Goal: Task Accomplishment & Management: Manage account settings

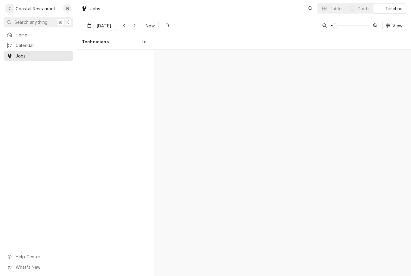
scroll to position [0, 5080]
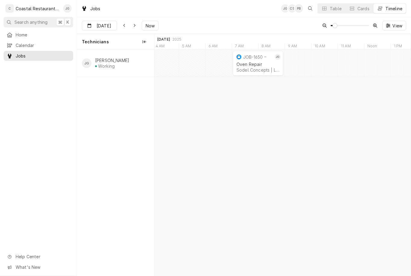
click at [149, 26] on span "Now" at bounding box center [149, 26] width 11 height 6
type input "Sep 16"
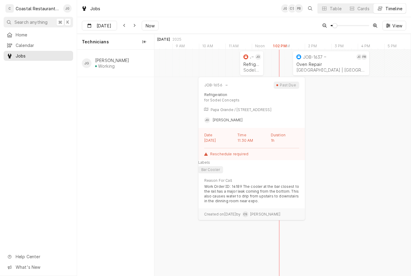
click at [261, 54] on div "James Gatton's Avatar" at bounding box center [258, 57] width 6 height 6
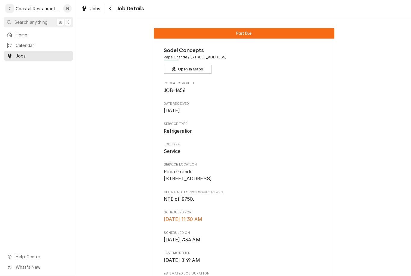
click at [33, 33] on span "Home" at bounding box center [43, 35] width 54 height 6
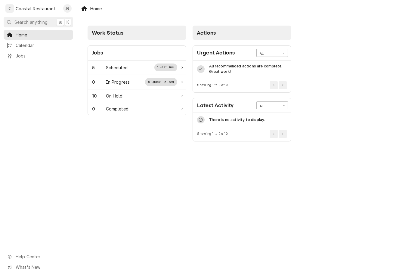
click at [112, 63] on div "5 Scheduled 1 Past Due" at bounding box center [137, 67] width 98 height 14
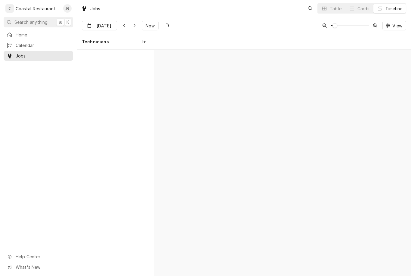
scroll to position [0, 5079]
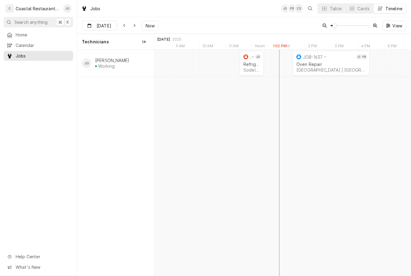
click at [307, 60] on div "JOB-1637" at bounding box center [325, 56] width 60 height 7
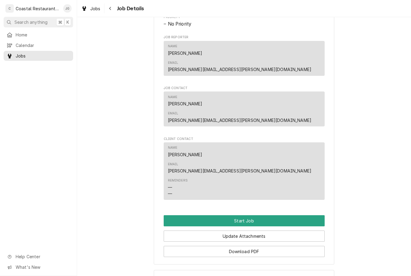
scroll to position [338, 0]
click at [27, 35] on span "Home" at bounding box center [43, 35] width 54 height 6
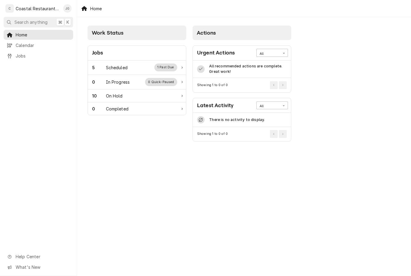
click at [119, 73] on div "5 Scheduled 1 Past Due" at bounding box center [137, 67] width 98 height 14
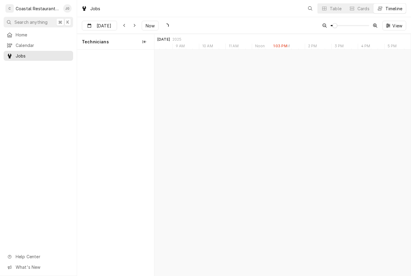
scroll to position [0, 5079]
click at [253, 63] on div "Refrigeration" at bounding box center [251, 64] width 17 height 5
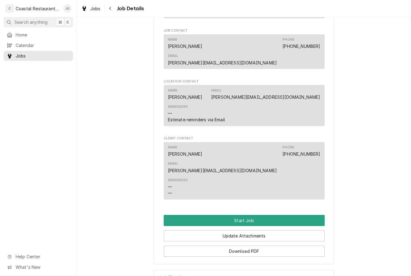
scroll to position [410, 0]
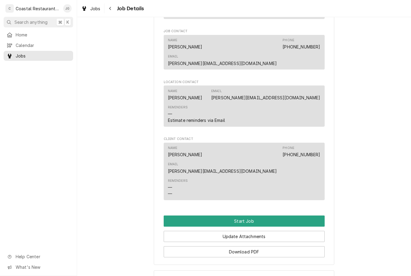
click at [260, 215] on button "Start Job" at bounding box center [244, 220] width 161 height 11
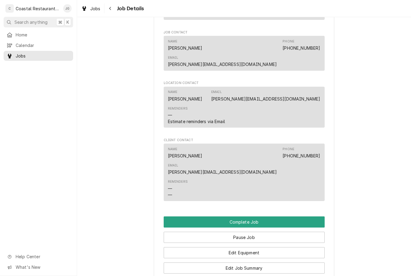
scroll to position [430, 0]
click at [258, 262] on button "Edit Job Summary" at bounding box center [244, 267] width 161 height 11
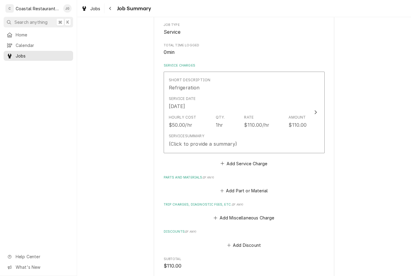
scroll to position [102, 0]
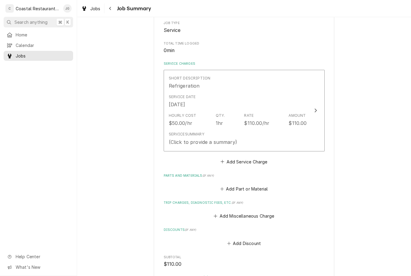
click at [217, 214] on icon "Trip Charges, Diagnostic Fees, etc." at bounding box center [216, 216] width 4 height 4
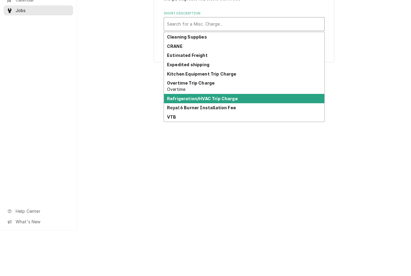
click at [229, 141] on strong "Refrigeration/HVAC Trip Charge" at bounding box center [202, 143] width 71 height 5
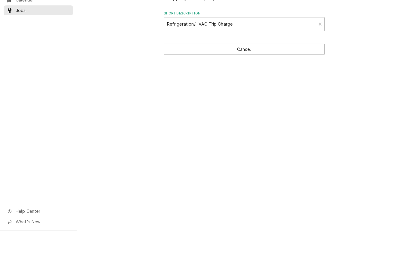
type textarea "x"
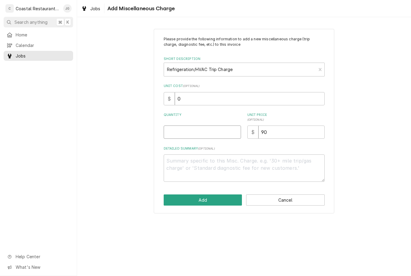
click at [205, 130] on input "Quantity" at bounding box center [202, 131] width 77 height 13
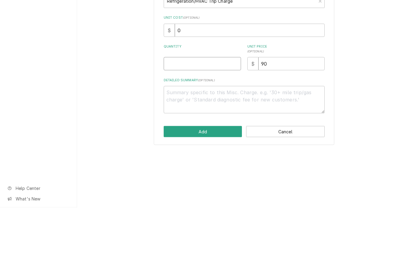
type input "1"
type textarea "x"
type input "1"
click at [368, 81] on div "Please provide the following information to add a new miscellaneous charge (tri…" at bounding box center [244, 120] width 334 height 195
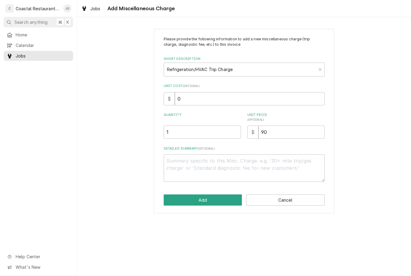
click at [220, 200] on button "Add" at bounding box center [203, 199] width 79 height 11
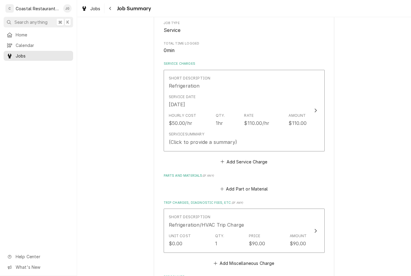
click at [244, 101] on div "Service Date Sep 16, 2025" at bounding box center [238, 101] width 138 height 19
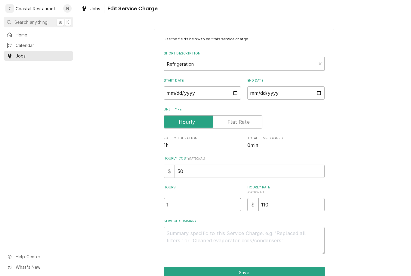
click at [214, 210] on input "1" at bounding box center [202, 204] width 77 height 13
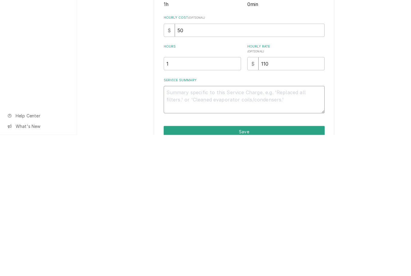
click at [224, 227] on textarea "Service Summary" at bounding box center [244, 240] width 161 height 27
type textarea "x"
type textarea "Ar"
type textarea "x"
type textarea "Arr"
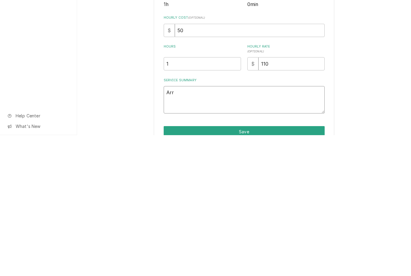
type textarea "x"
type textarea "A"
type textarea "x"
type textarea "Fo"
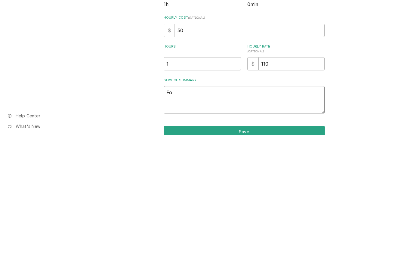
type textarea "x"
type textarea "Fou"
type textarea "x"
type textarea "Found"
type textarea "x"
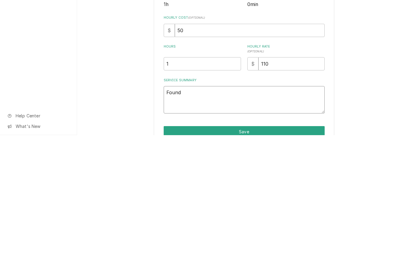
type textarea "Found"
type textarea "x"
type textarea "Found r"
type textarea "x"
type textarea "Found re"
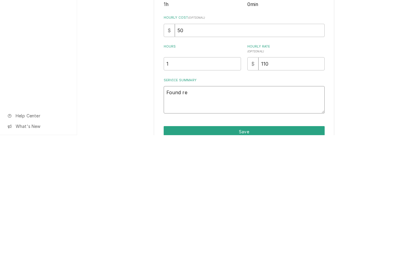
type textarea "x"
type textarea "Found rea"
type textarea "x"
type textarea "Found reah"
type textarea "x"
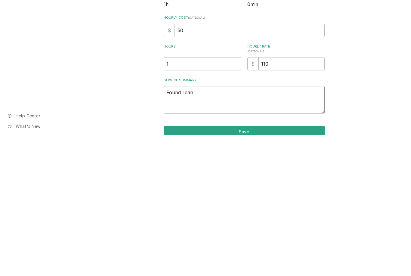
type textarea "Found rea"
type textarea "x"
type textarea "Found re"
type textarea "x"
type textarea "Found r"
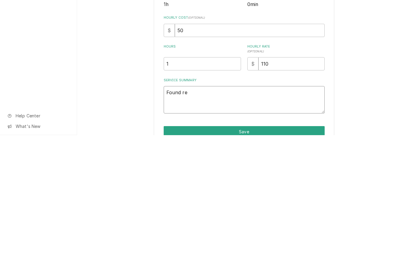
type textarea "x"
type textarea "Found"
type textarea "x"
type textarea "Found R"
type textarea "x"
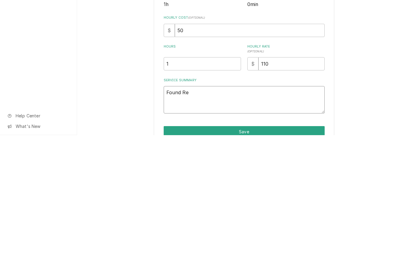
type textarea "Found Rea"
type textarea "x"
type textarea "Found Reac"
type textarea "x"
type textarea "Found Reach"
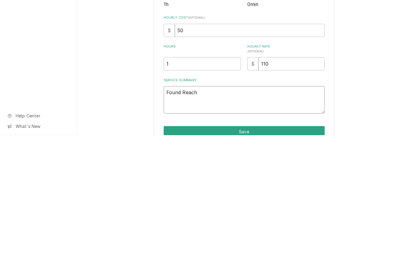
type textarea "x"
type textarea "Found Reach"
type textarea "x"
type textarea "Found Reach I"
type textarea "x"
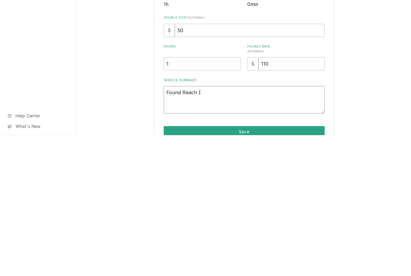
type textarea "Found Reach In"
type textarea "x"
type textarea "Found Reach In b"
type textarea "x"
type textarea "Found Reach In be"
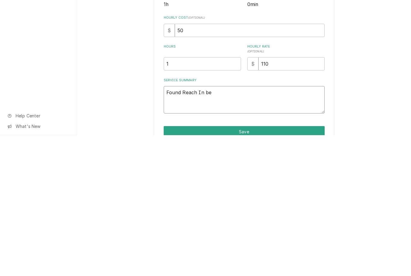
type textarea "x"
type textarea "Found Reach In behi"
type textarea "x"
type textarea "Found Reach In behin"
type textarea "x"
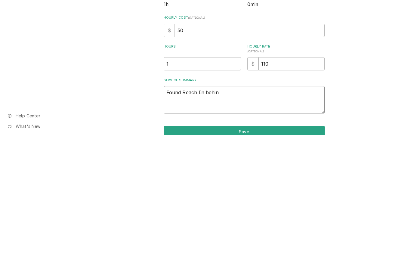
type textarea "Found Reach In behind"
type textarea "x"
type textarea "Found Reach In behind"
type textarea "x"
type textarea "Found Reach In behind b"
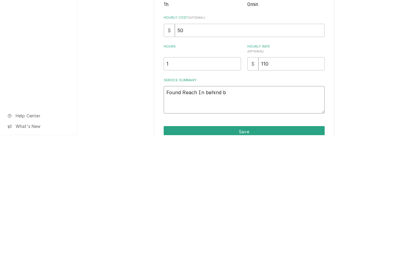
type textarea "x"
type textarea "Found Reach In behind ba"
type textarea "x"
type textarea "Found Reach In behind bar"
type textarea "x"
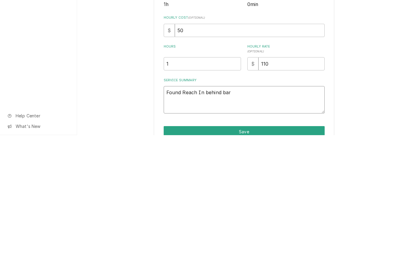
type textarea "Found Reach In behind bar n"
type textarea "x"
type textarea "Found Reach In behind bar ne"
type textarea "x"
type textarea "Found Reach In behind bar nea"
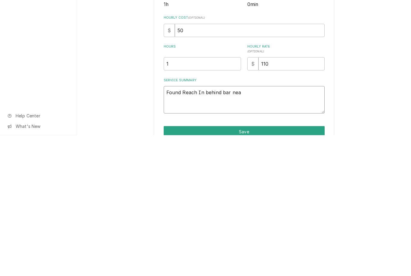
type textarea "x"
type textarea "Found Reach In behind bar near"
type textarea "x"
type textarea "Found Reach In behind bar near"
type textarea "x"
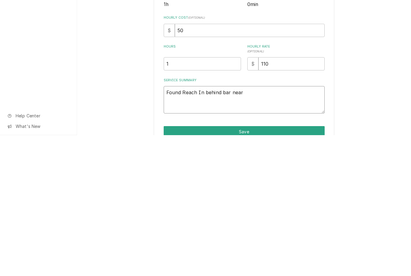
type textarea "Found Reach In behind bar neare"
type textarea "x"
type textarea "Found Reach In behind bar nearest"
type textarea "x"
type textarea "Found Reach In behind bar nearest t"
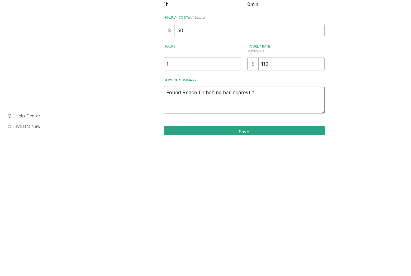
type textarea "x"
type textarea "Found Reach In behind bar nearest to"
type textarea "x"
type textarea "Found Reach In behind bar nearest to"
type textarea "x"
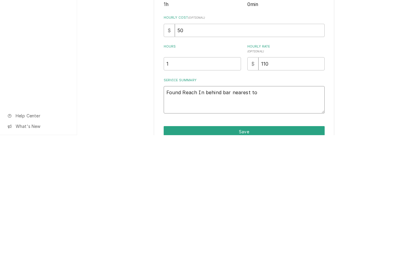
type textarea "Found Reach In behind bar nearest to r"
type textarea "x"
type textarea "Found Reach In behind bar nearest to ra"
type textarea "x"
type textarea "Found Reach In behind bar nearest to rai"
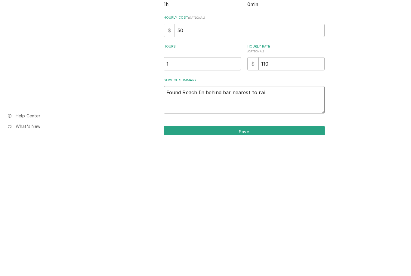
type textarea "x"
type textarea "Found Reach In behind bar nearest to rail"
type textarea "x"
type textarea "Found Reach In behind bar nearest to rail"
type textarea "x"
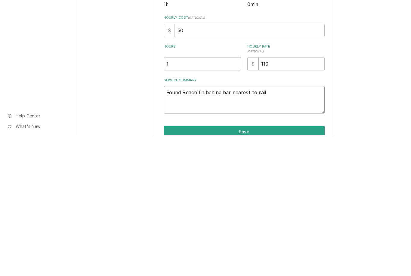
type textarea "Found Reach In behind bar nearest to rail d"
type textarea "x"
type textarea "Found Reach In behind bar nearest to rail dr"
type textarea "x"
type textarea "Found Reach In behind bar nearest to rail dra"
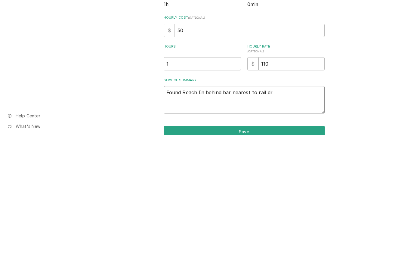
type textarea "x"
type textarea "Found Reach In behind bar nearest to rail drai"
type textarea "x"
type textarea "Found Reach In behind bar nearest to rail drain"
type textarea "x"
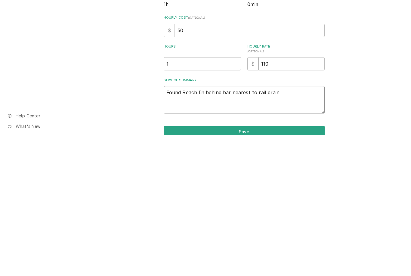
type textarea "Found Reach In behind bar nearest to rail drain"
type textarea "x"
type textarea "Found Reach In behind bar nearest to rail drain c"
type textarea "x"
type textarea "Found Reach In behind bar nearest to rail drain cl"
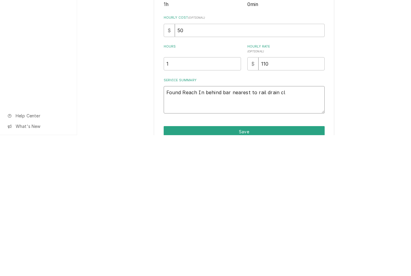
type textarea "x"
type textarea "Found Reach In behind bar nearest to rail drain clog"
type textarea "x"
type textarea "Found Reach In behind bar nearest to rail drain clogge"
type textarea "x"
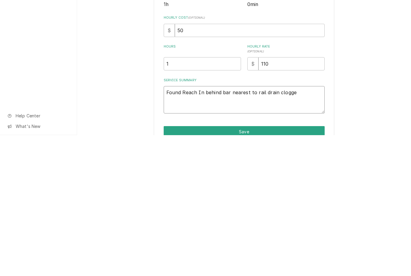
type textarea "Found Reach In behind bar nearest to rail drain clogged"
type textarea "x"
type textarea "Found Reach In behind bar nearest to rail drain clogged."
type textarea "x"
type textarea "Found Reach In behind bar nearest to rail drain clogged."
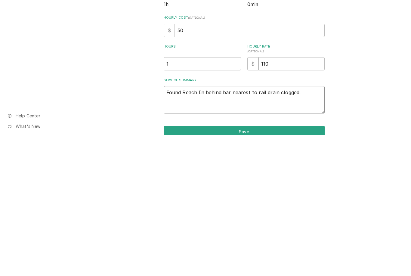
type textarea "x"
type textarea "Found Reach In behind bar nearest to rail drain clogged. W"
type textarea "x"
type textarea "Found Reach In behind bar nearest to rail drain clogged. Wa"
type textarea "x"
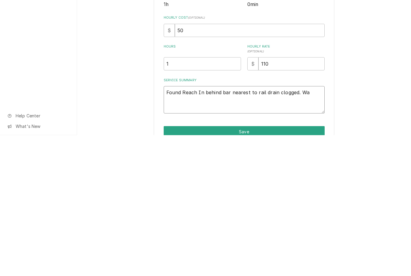
type textarea "Found Reach In behind bar nearest to rail drain clogged. Was"
type textarea "x"
type textarea "Found Reach In behind bar nearest to rail drain clogged. Was"
type textarea "x"
type textarea "Found Reach In behind bar nearest to rail drain clogged. Was a"
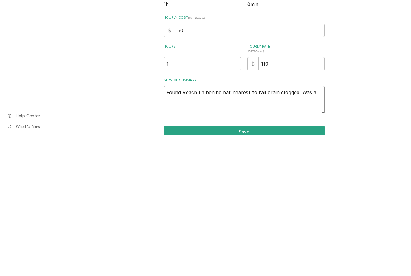
type textarea "x"
type textarea "Found Reach In behind bar nearest to rail drain clogged. Was ab"
type textarea "x"
type textarea "Found Reach In behind bar nearest to rail drain clogged. Was abl"
type textarea "x"
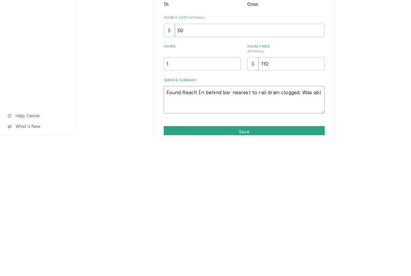
type textarea "Found Reach In behind bar nearest to rail drain clogged. Was able"
type textarea "x"
type textarea "Found Reach In behind bar nearest to rail drain clogged. Was able"
type textarea "x"
type textarea "Found Reach In behind bar nearest to rail drain clogged. Was able t"
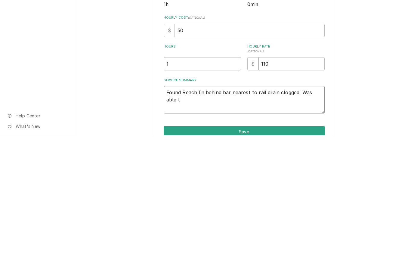
type textarea "x"
type textarea "Found Reach In behind bar nearest to rail drain clogged. Was able to"
type textarea "x"
type textarea "Found Reach In behind bar nearest to rail drain clogged. Was able to c"
type textarea "x"
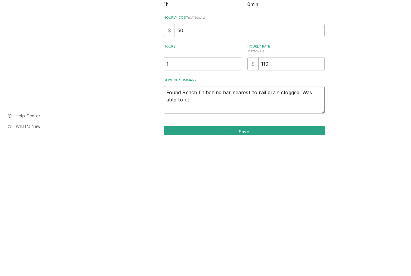
type textarea "Found Reach In behind bar nearest to rail drain clogged. Was able to cle"
type textarea "x"
type textarea "Found Reach In behind bar nearest to rail drain clogged. Was able to clea"
type textarea "x"
type textarea "Found Reach In behind bar nearest to rail drain clogged. Was able to clear"
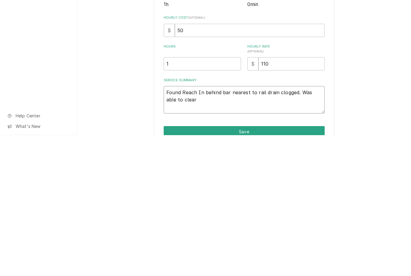
type textarea "x"
type textarea "Found Reach In behind bar nearest to rail drain clogged. Was able to clear"
type textarea "x"
type textarea "Found Reach In behind bar nearest to rail drain clogged. Was able to clear o"
type textarea "x"
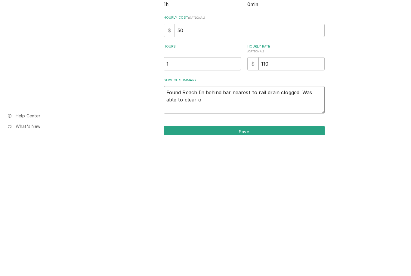
type textarea "Found Reach In behind bar nearest to rail drain clogged. Was able to clear ou"
type textarea "x"
type textarea "Found Reach In behind bar nearest to rail drain clogged. Was able to clear out"
type textarea "x"
type textarea "Found Reach In behind bar nearest to rail drain clogged. Was able to clear out u"
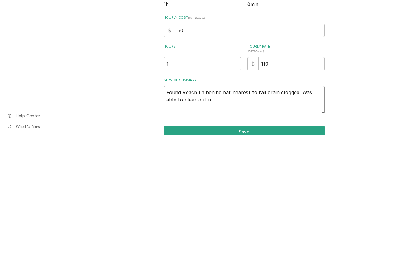
type textarea "x"
type textarea "Found Reach In behind bar nearest to rail drain clogged. Was able to clear out …"
type textarea "x"
type textarea "Found Reach In behind bar nearest to rail drain clogged. Was able to clear out …"
type textarea "x"
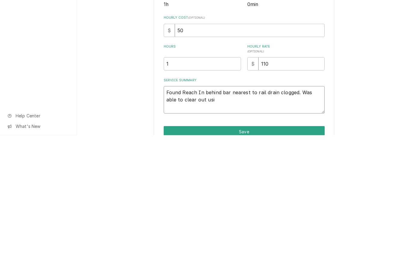
type textarea "Found Reach In behind bar nearest to rail drain clogged. Was able to clear out …"
type textarea "x"
type textarea "Found Reach In behind bar nearest to rail drain clogged. Was able to clear out …"
type textarea "x"
type textarea "Found Reach In behind bar nearest to rail drain clogged. Was able to clear out …"
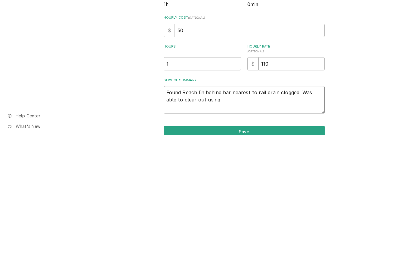
type textarea "x"
type textarea "Found Reach In behind bar nearest to rail drain clogged. Was able to clear out …"
type textarea "x"
type textarea "Found Reach In behind bar nearest to rail drain clogged. Was able to clear out …"
type textarea "x"
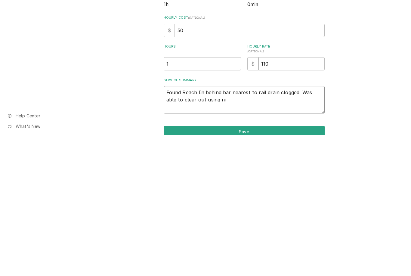
type textarea "Found Reach In behind bar nearest to rail drain clogged. Was able to clear out …"
type textarea "x"
type textarea "Found Reach In behind bar nearest to rail drain clogged. Was able to clear out …"
type textarea "x"
type textarea "Found Reach In behind bar nearest to rail drain clogged. Was able to clear out …"
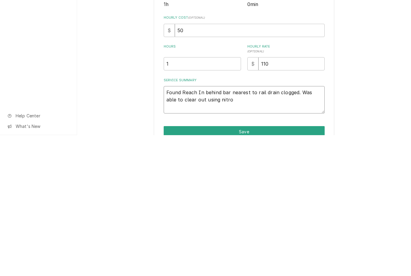
type textarea "x"
type textarea "Found Reach In behind bar nearest to rail drain clogged. Was able to clear out …"
type textarea "x"
type textarea "Found Reach In behind bar nearest to rail drain clogged. Was able to clear out …"
type textarea "x"
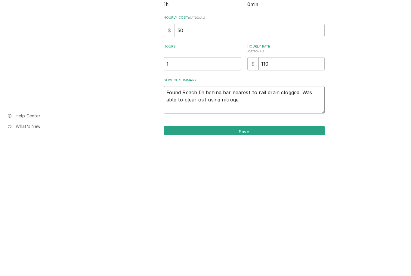
type textarea "Found Reach In behind bar nearest to rail drain clogged. Was able to clear out …"
type textarea "x"
type textarea "Found Reach In behind bar nearest to rail drain clogged. Was able to clear out …"
type textarea "x"
type textarea "Found Reach In behind bar nearest to rail drain clogged. Was able to clear out …"
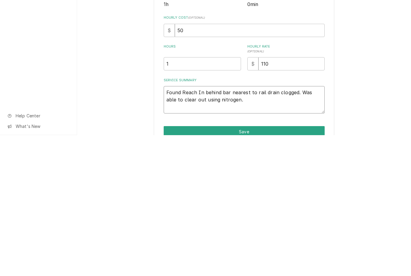
type textarea "x"
type textarea "Found Reach In behind bar nearest to rail drain clogged. Was able to clear out …"
click at [362, 91] on div "Use the fields below to edit this service charge Short Description Refrigeratio…" at bounding box center [244, 164] width 334 height 283
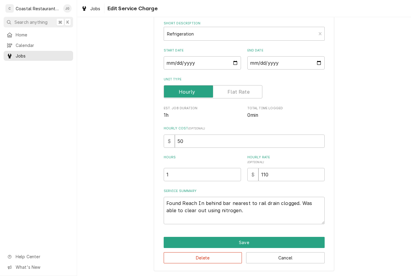
click at [273, 241] on button "Save" at bounding box center [244, 242] width 161 height 11
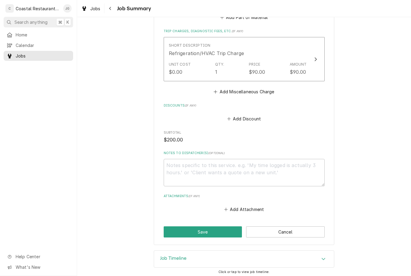
scroll to position [280, 0]
click at [223, 229] on button "Save" at bounding box center [203, 232] width 79 height 11
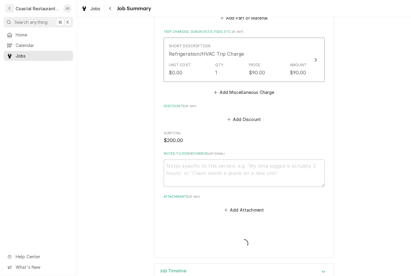
type textarea "x"
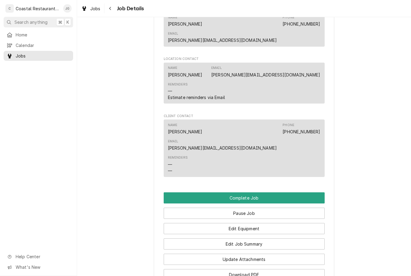
scroll to position [515, 0]
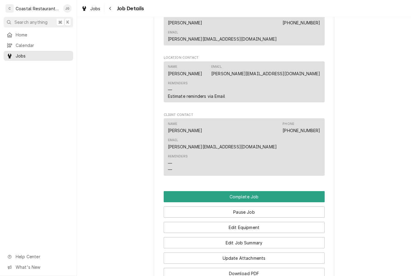
click at [267, 191] on button "Complete Job" at bounding box center [244, 196] width 161 height 11
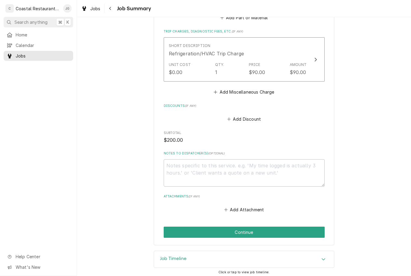
scroll to position [280, 0]
click at [269, 229] on button "Continue" at bounding box center [244, 232] width 161 height 11
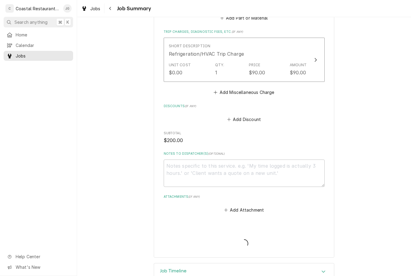
type textarea "x"
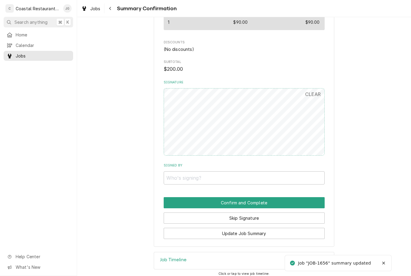
scroll to position [290, 0]
click at [258, 217] on button "Skip Signature" at bounding box center [244, 218] width 161 height 11
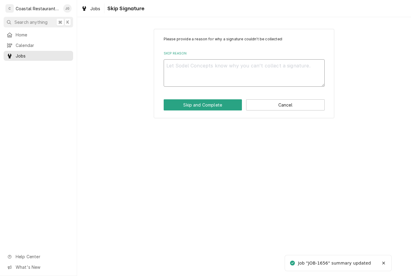
click at [255, 68] on textarea "Skip Reason" at bounding box center [244, 72] width 161 height 27
type textarea "x"
type textarea "M"
type textarea "x"
type textarea "Man"
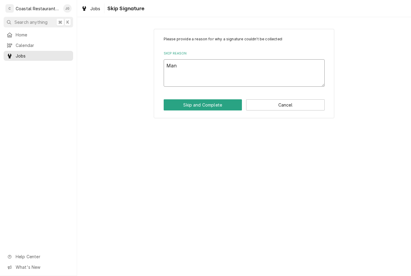
type textarea "x"
type textarea "Manag"
type textarea "x"
type textarea "Manage"
type textarea "x"
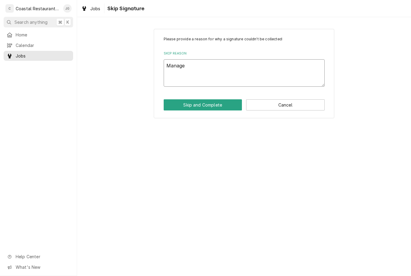
type textarea "Manager"
type textarea "x"
type textarea "Manager n"
type textarea "x"
type textarea "Manager no"
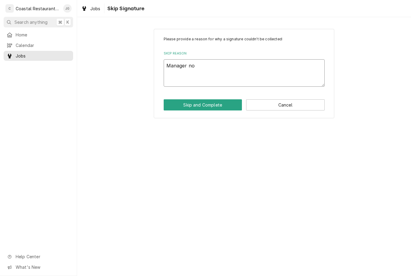
type textarea "x"
type textarea "Manager not"
type textarea "x"
type textarea "Manager not"
type textarea "x"
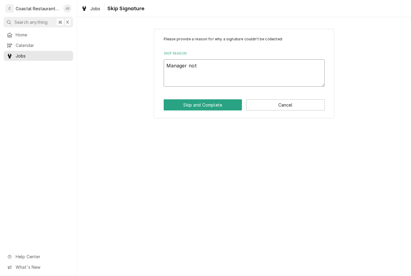
type textarea "Manager not o"
type textarea "x"
type textarea "Manager not on"
type textarea "x"
type textarea "Manager not ons"
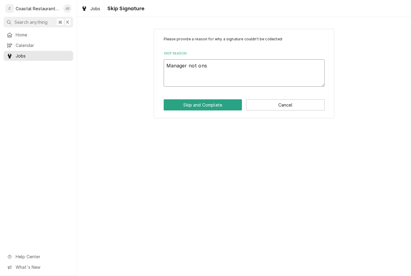
type textarea "x"
type textarea "Manager not onsi"
type textarea "x"
type textarea "Manager not onsit"
type textarea "x"
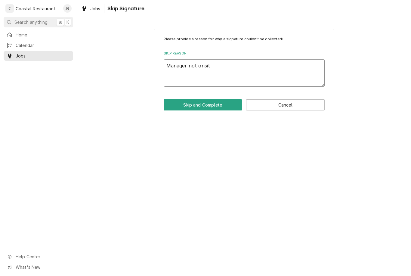
type textarea "Manager not onsite"
type textarea "x"
type textarea "Manager not onsite"
type textarea "x"
type textarea "Manager not onsite a"
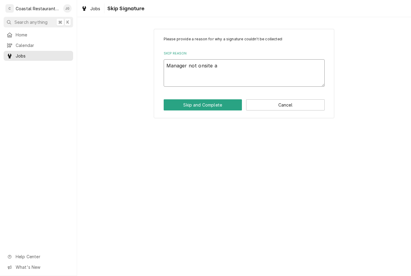
type textarea "x"
type textarea "Manager not onsite at"
type textarea "x"
type textarea "Manager not onsite at"
type textarea "x"
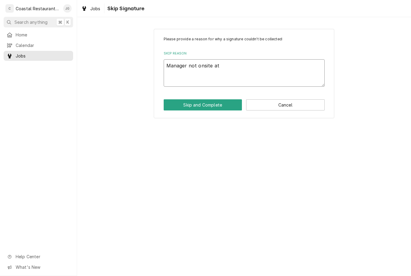
type textarea "Manager not onsite at t"
type textarea "x"
type textarea "Manager not onsite at th"
type textarea "x"
type textarea "Manager not onsite at this"
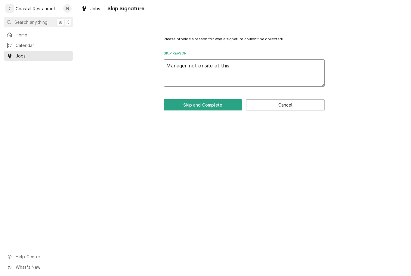
type textarea "x"
type textarea "Manager not onsite at this"
type textarea "x"
type textarea "Manager not onsite at this t"
type textarea "x"
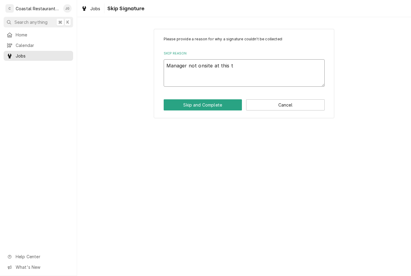
type textarea "Manager not onsite at this ti"
type textarea "x"
type textarea "Manager not onsite at this time"
type textarea "x"
type textarea "Manager not onsite at this time."
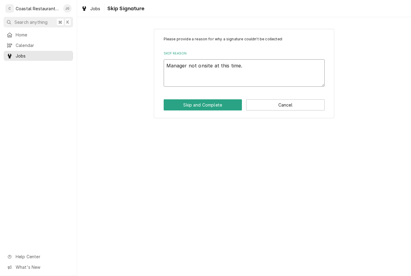
type textarea "x"
type textarea "Manager not onsite at this time."
click at [216, 110] on button "Skip and Complete" at bounding box center [203, 104] width 79 height 11
type textarea "x"
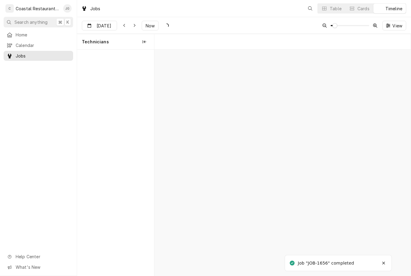
scroll to position [0, 5079]
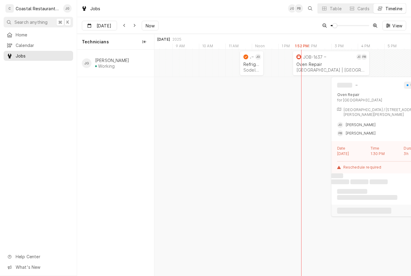
click at [316, 64] on div "Oven Repair" at bounding box center [331, 64] width 70 height 5
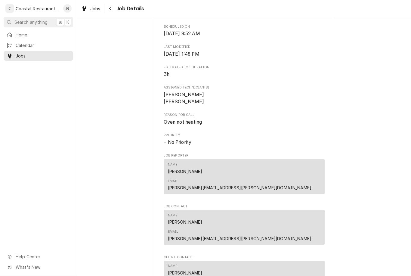
scroll to position [219, 0]
